Goal: Contribute content

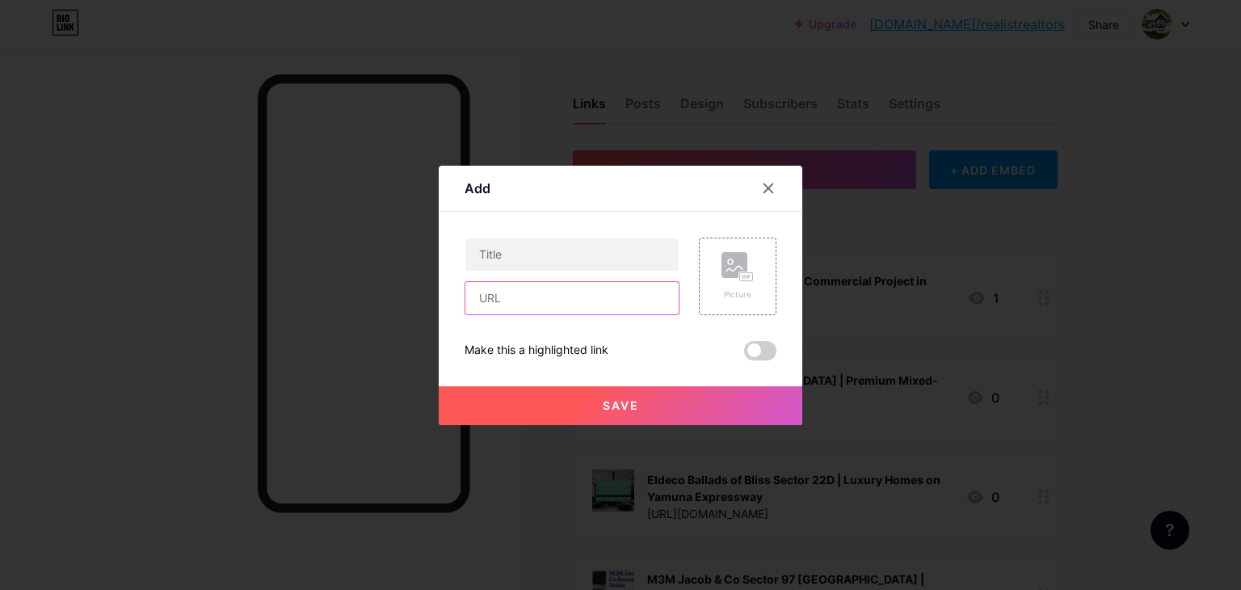
click at [610, 303] on input "text" at bounding box center [571, 298] width 213 height 32
paste input "[URL][DOMAIN_NAME]"
type input "[URL][DOMAIN_NAME]"
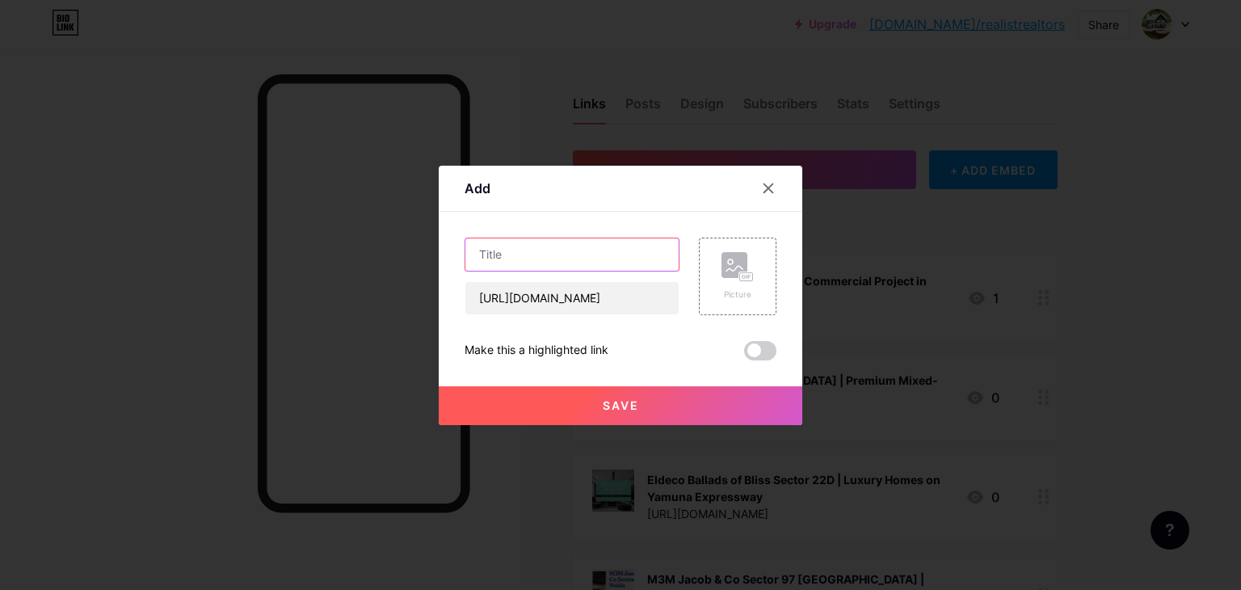
click at [556, 260] on input "text" at bounding box center [571, 254] width 213 height 32
paste input "CRC sector [GEOGRAPHIC_DATA] | Upcoming Residential Projects"
type input "CRC sector [GEOGRAPHIC_DATA] | Upcoming Residential Projects"
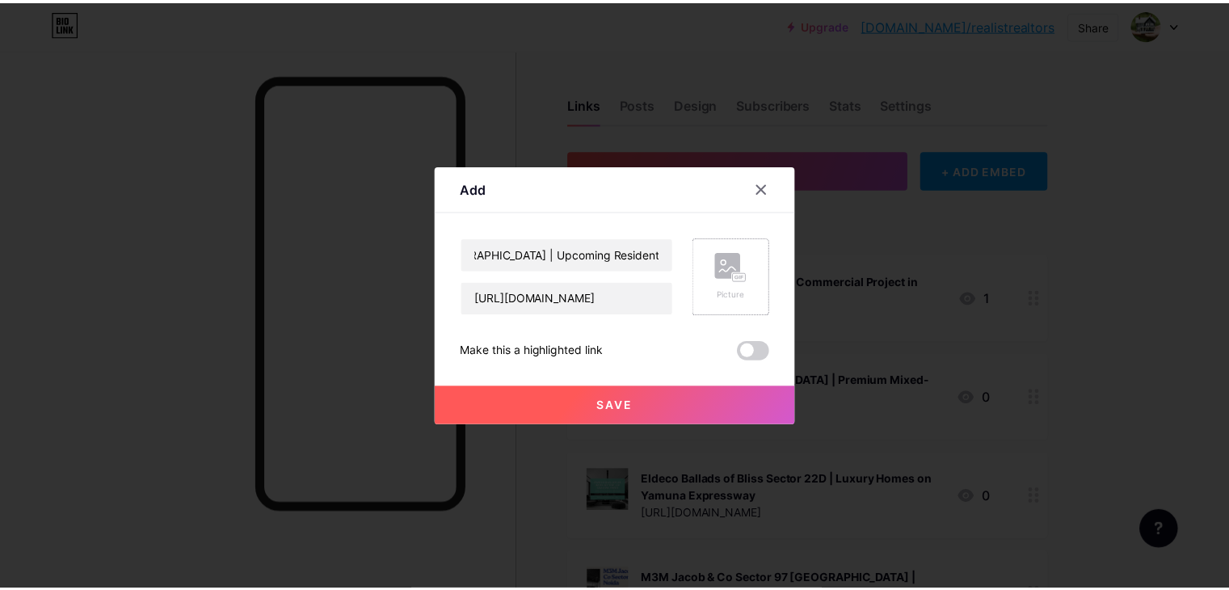
scroll to position [0, 0]
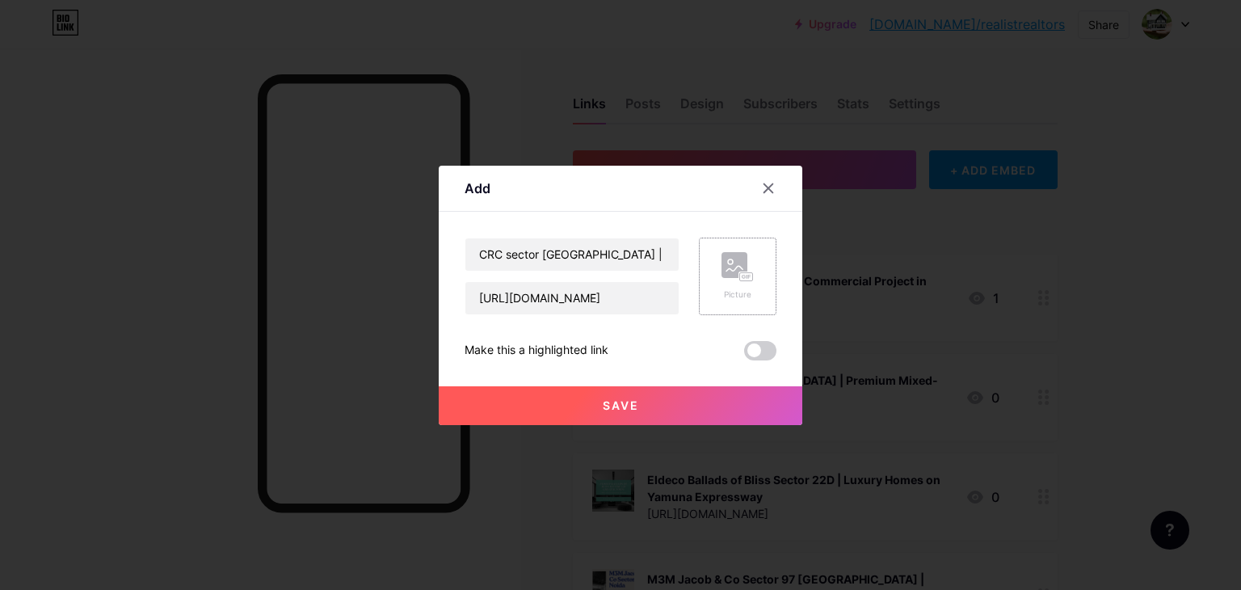
click at [727, 292] on div "Picture" at bounding box center [738, 294] width 32 height 12
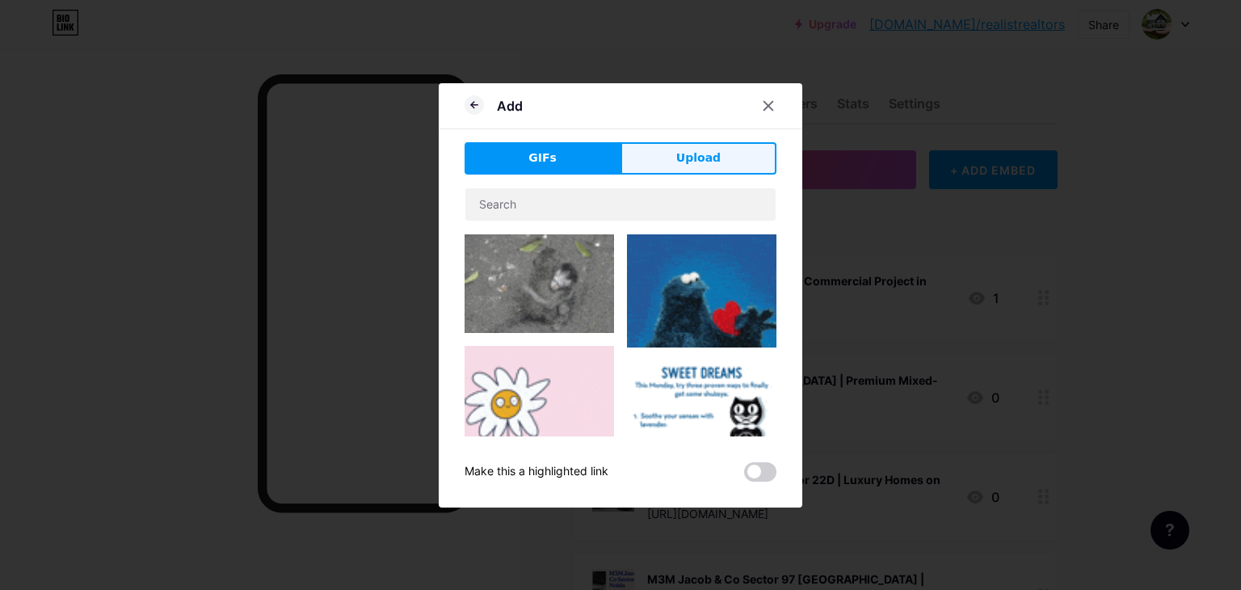
click at [667, 166] on button "Upload" at bounding box center [699, 158] width 156 height 32
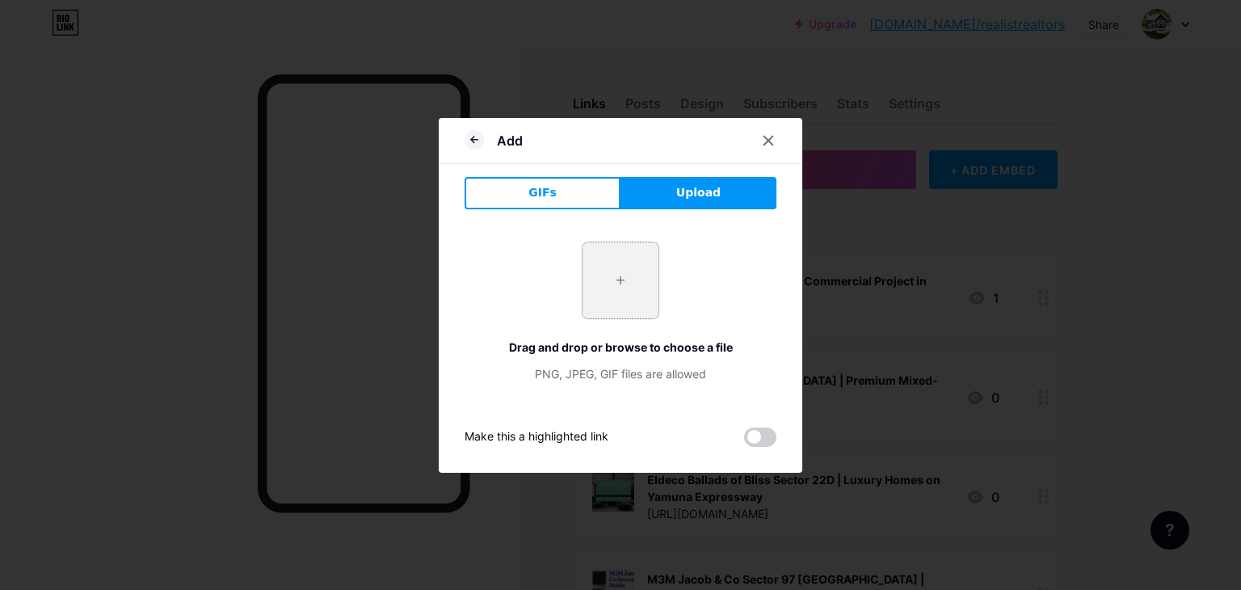
click at [608, 293] on input "file" at bounding box center [621, 280] width 76 height 76
type input "C:\fakepath\3.jpg"
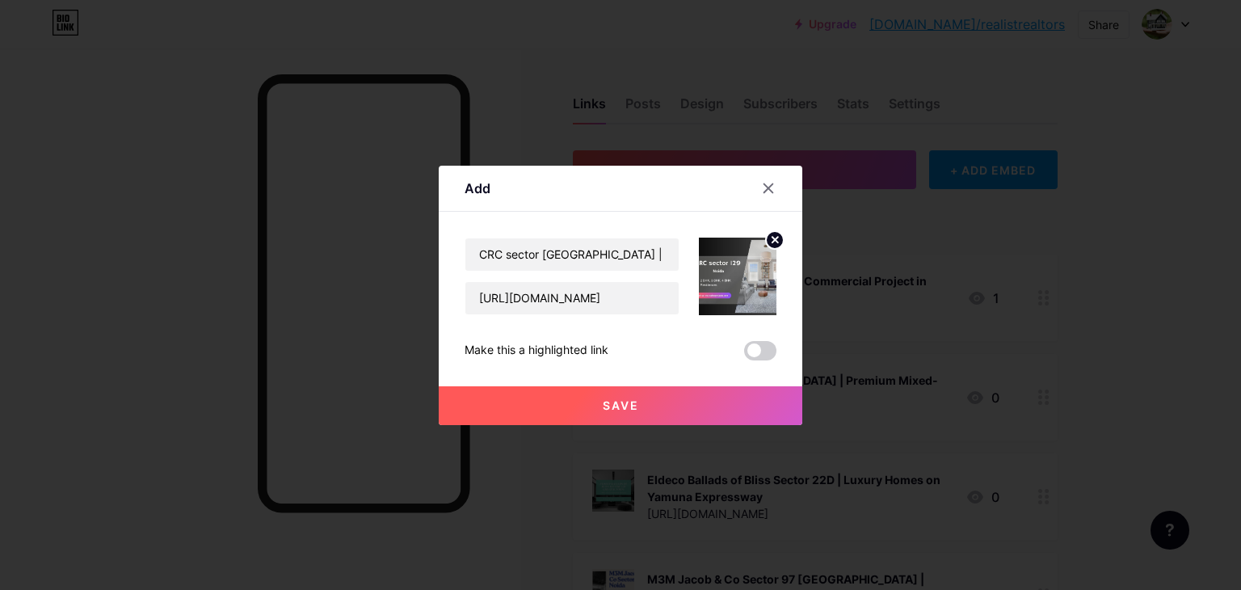
click at [701, 408] on button "Save" at bounding box center [621, 405] width 364 height 39
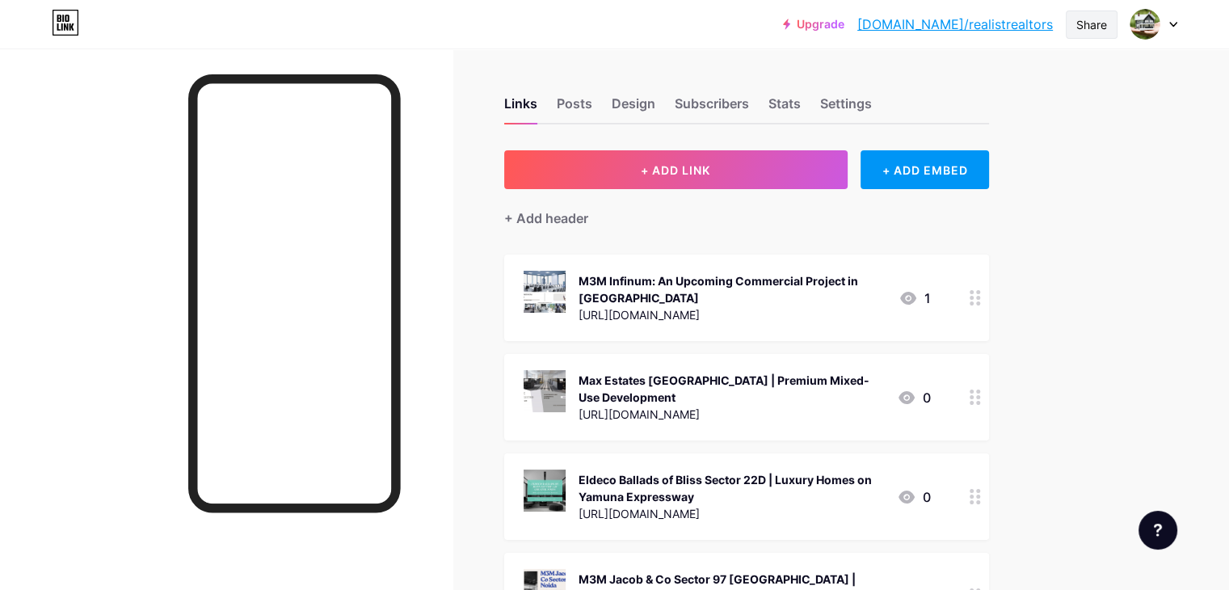
click at [1104, 29] on div "Share" at bounding box center [1091, 24] width 31 height 17
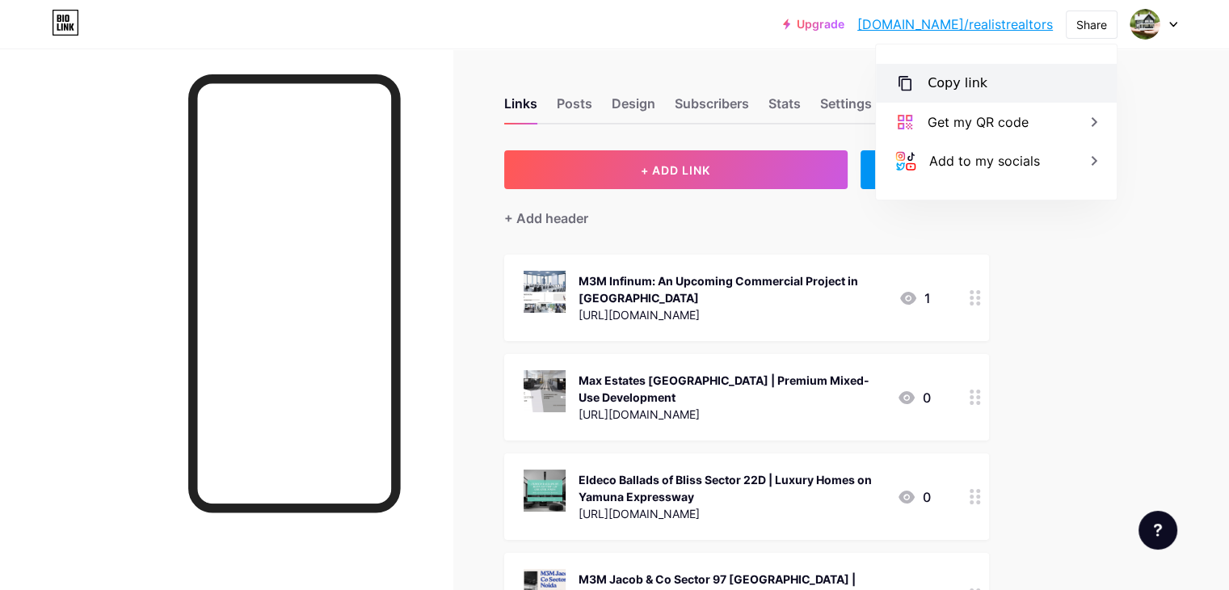
click at [960, 90] on div "Copy link" at bounding box center [958, 83] width 60 height 19
